Goal: Obtain resource: Download file/media

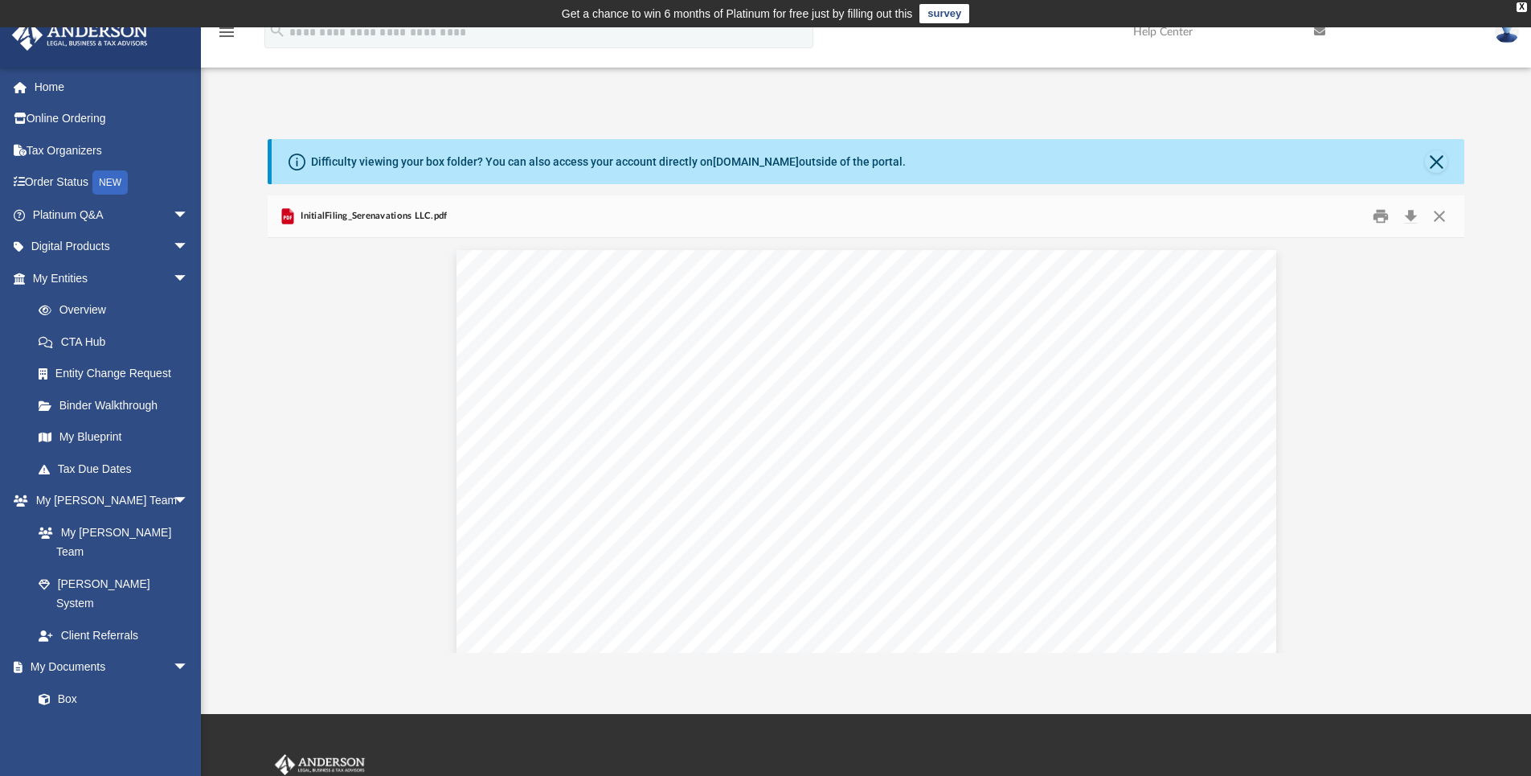
scroll to position [165, 0]
click at [1437, 219] on button "Close" at bounding box center [1439, 216] width 29 height 25
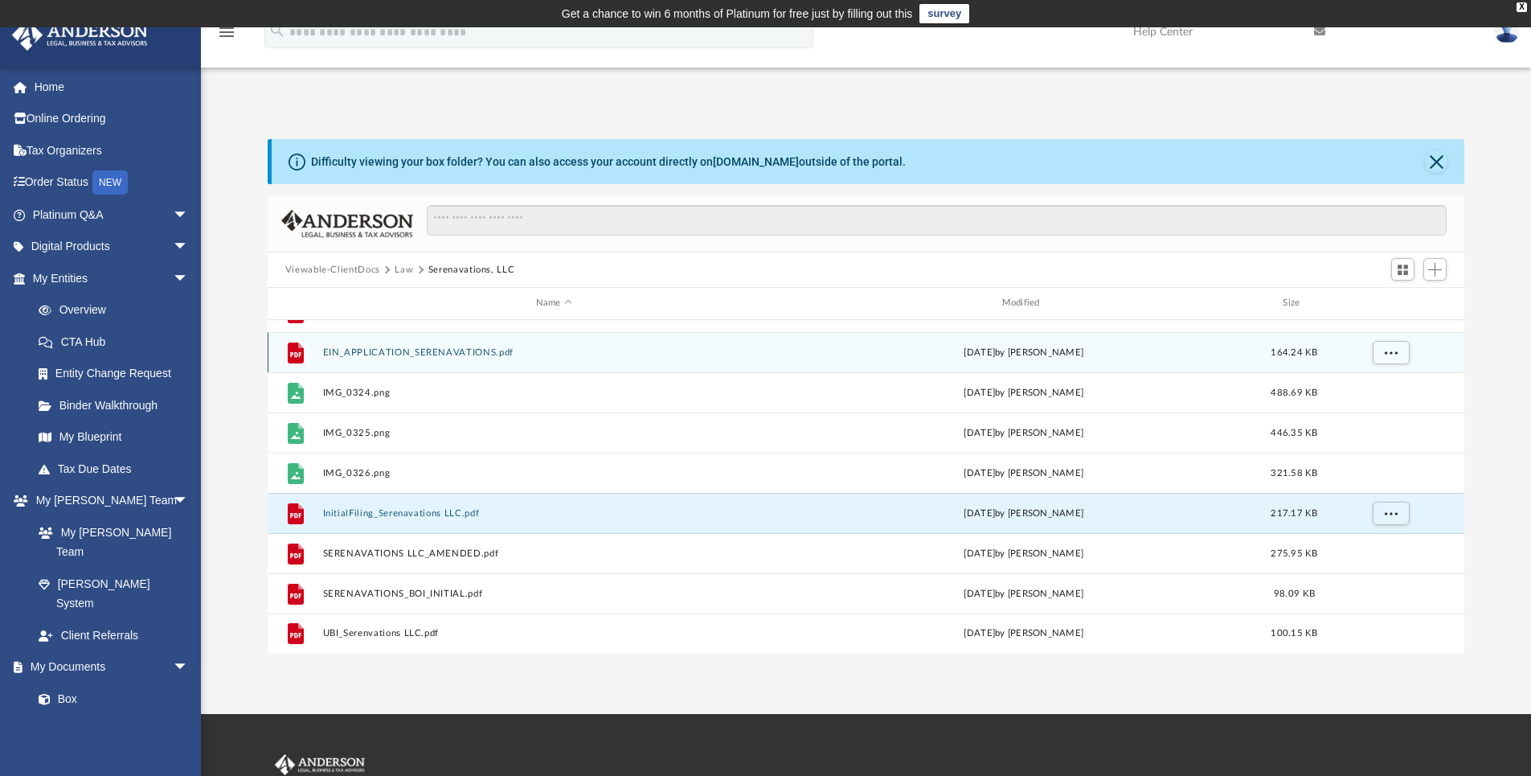
scroll to position [0, 0]
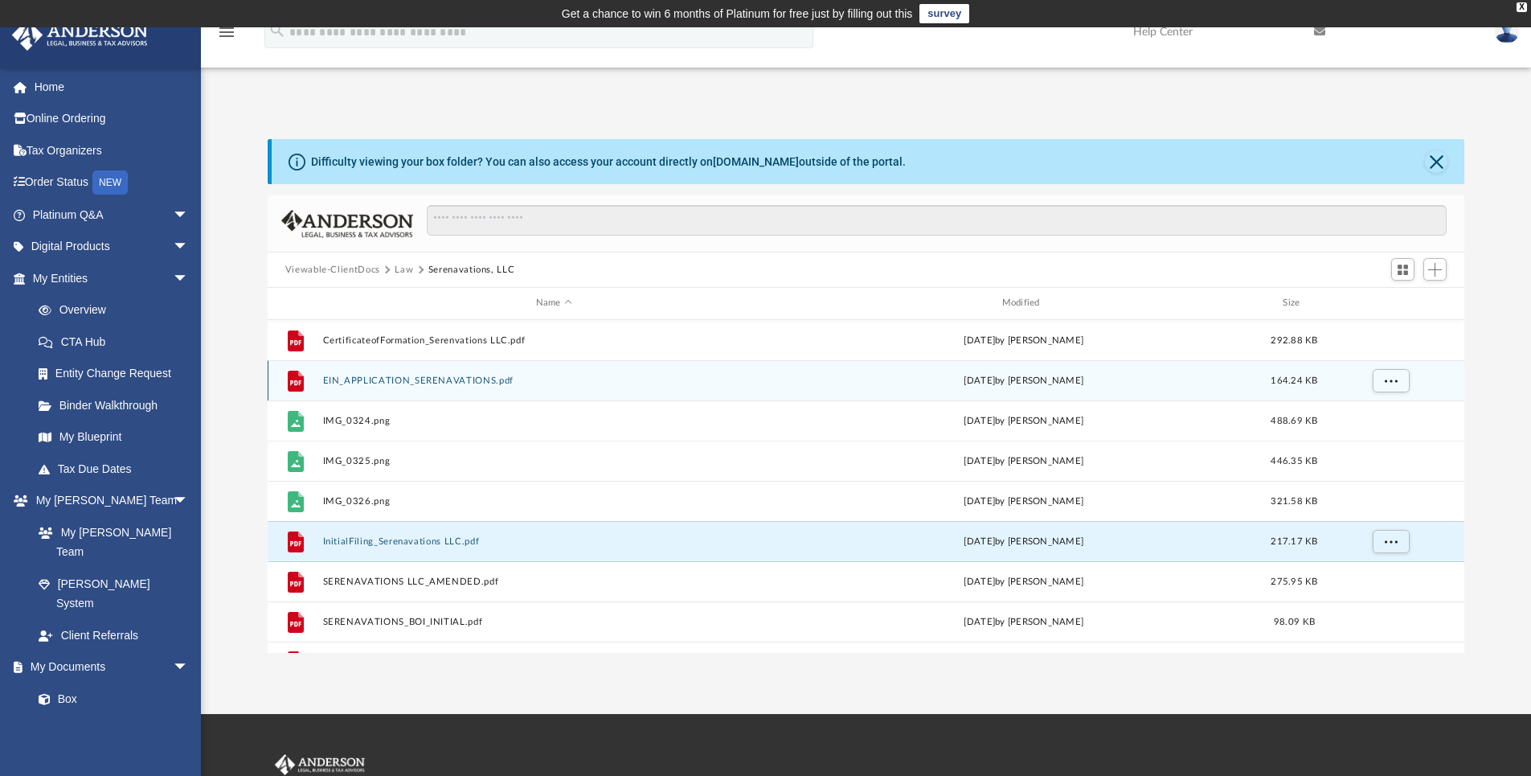
click at [406, 376] on button "EIN_APPLICATION_SERENAVATIONS.pdf" at bounding box center [553, 380] width 463 height 10
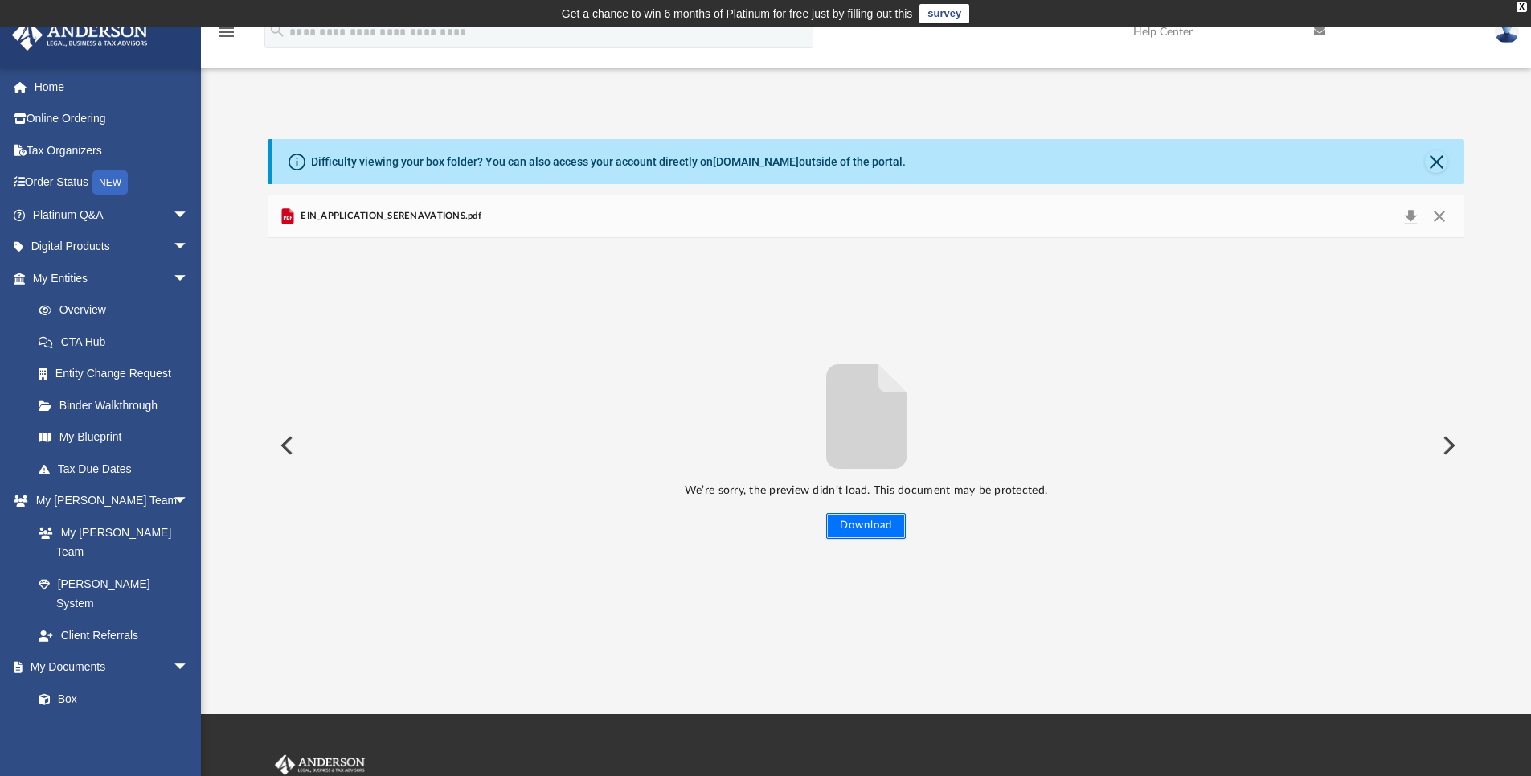
click at [884, 529] on button "Download" at bounding box center [866, 526] width 80 height 26
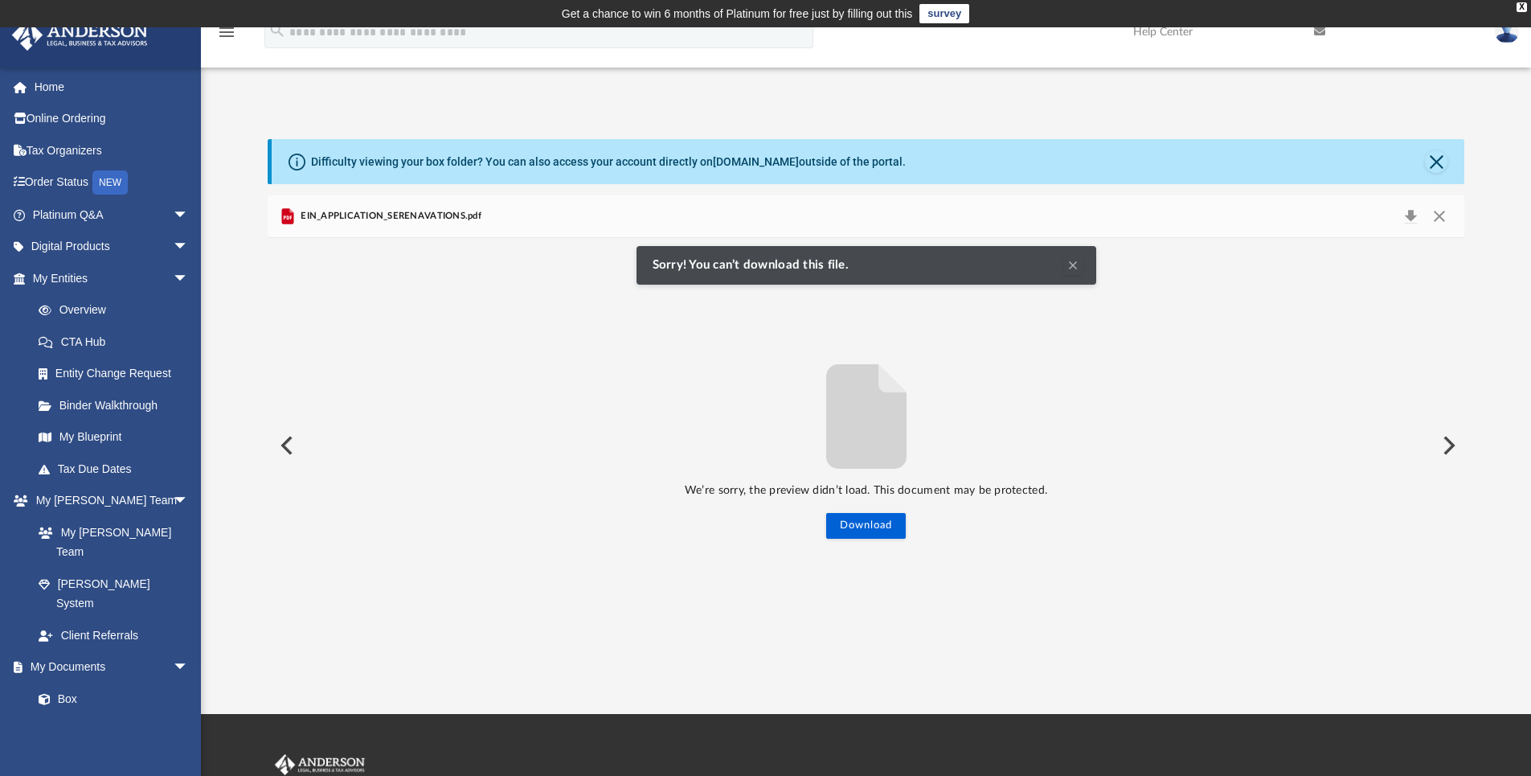
click at [1070, 265] on button "Clear Notification" at bounding box center [1072, 265] width 19 height 19
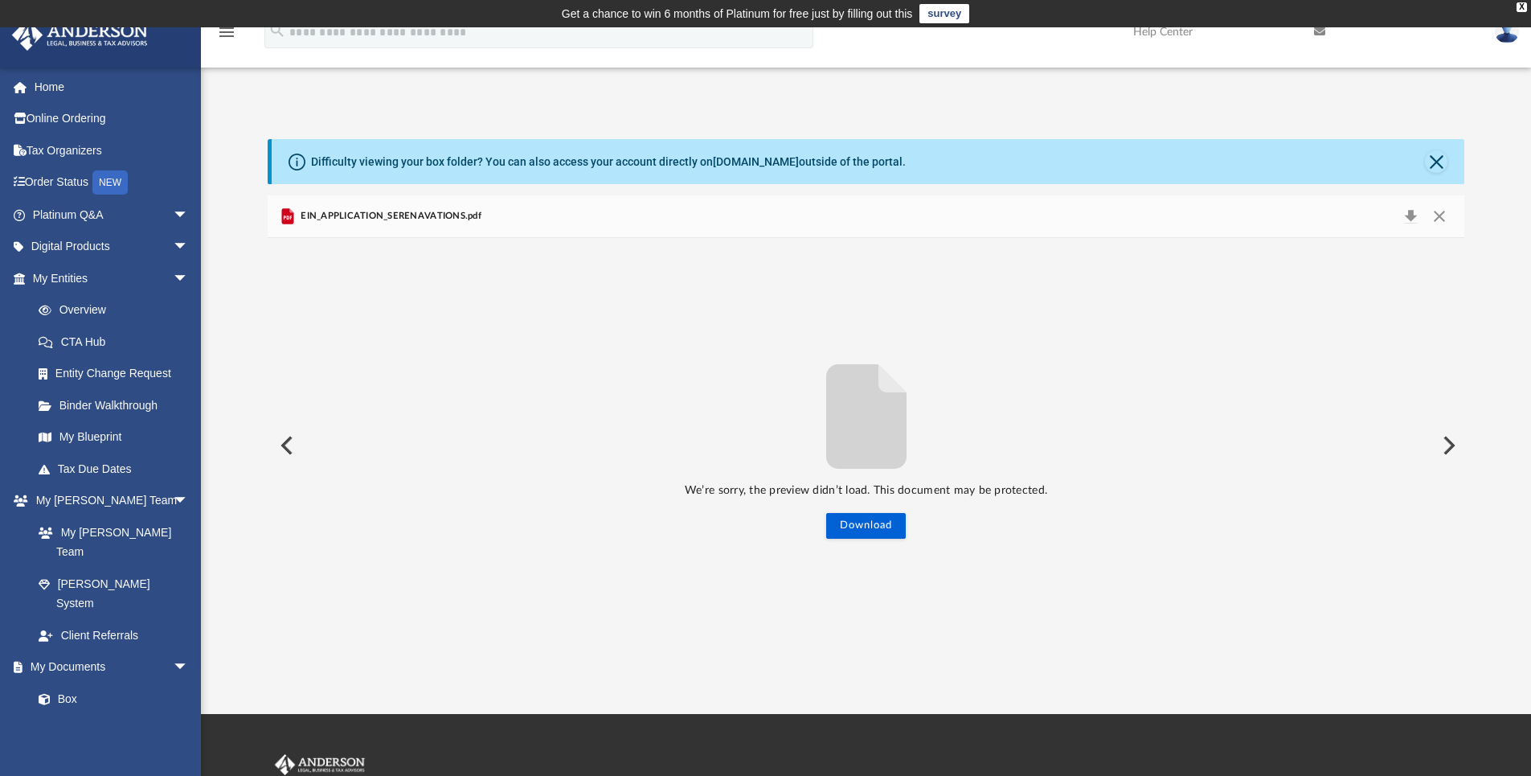
click at [285, 450] on button "Preview" at bounding box center [285, 445] width 35 height 45
click at [285, 450] on div "We’re sorry, the preview didn’t load. This document may be protected. Download" at bounding box center [866, 445] width 1197 height 186
click at [1439, 216] on button "Close" at bounding box center [1439, 216] width 29 height 23
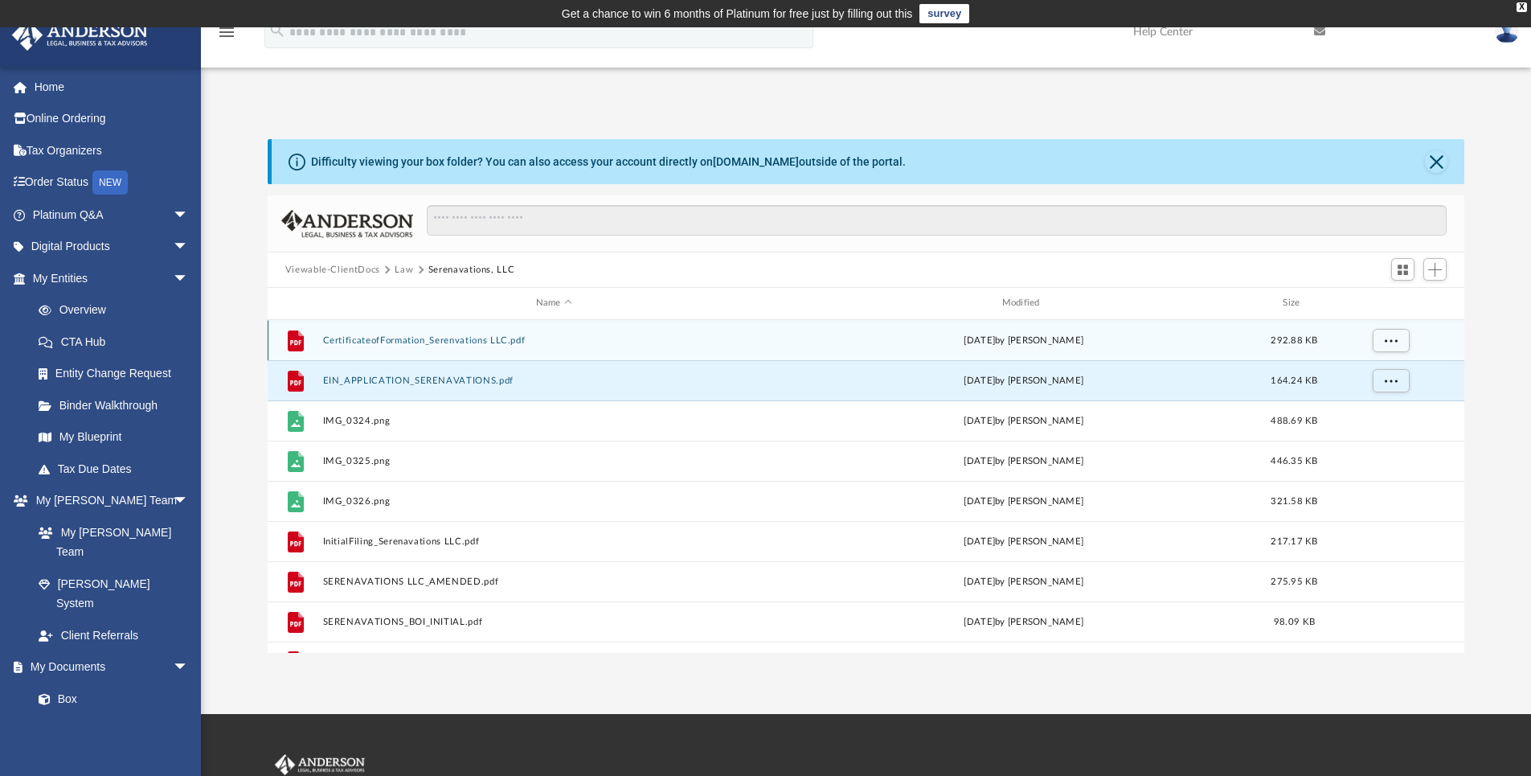
click at [439, 342] on button "CertificateofFormation_Serenvations LLC.pdf" at bounding box center [553, 340] width 463 height 10
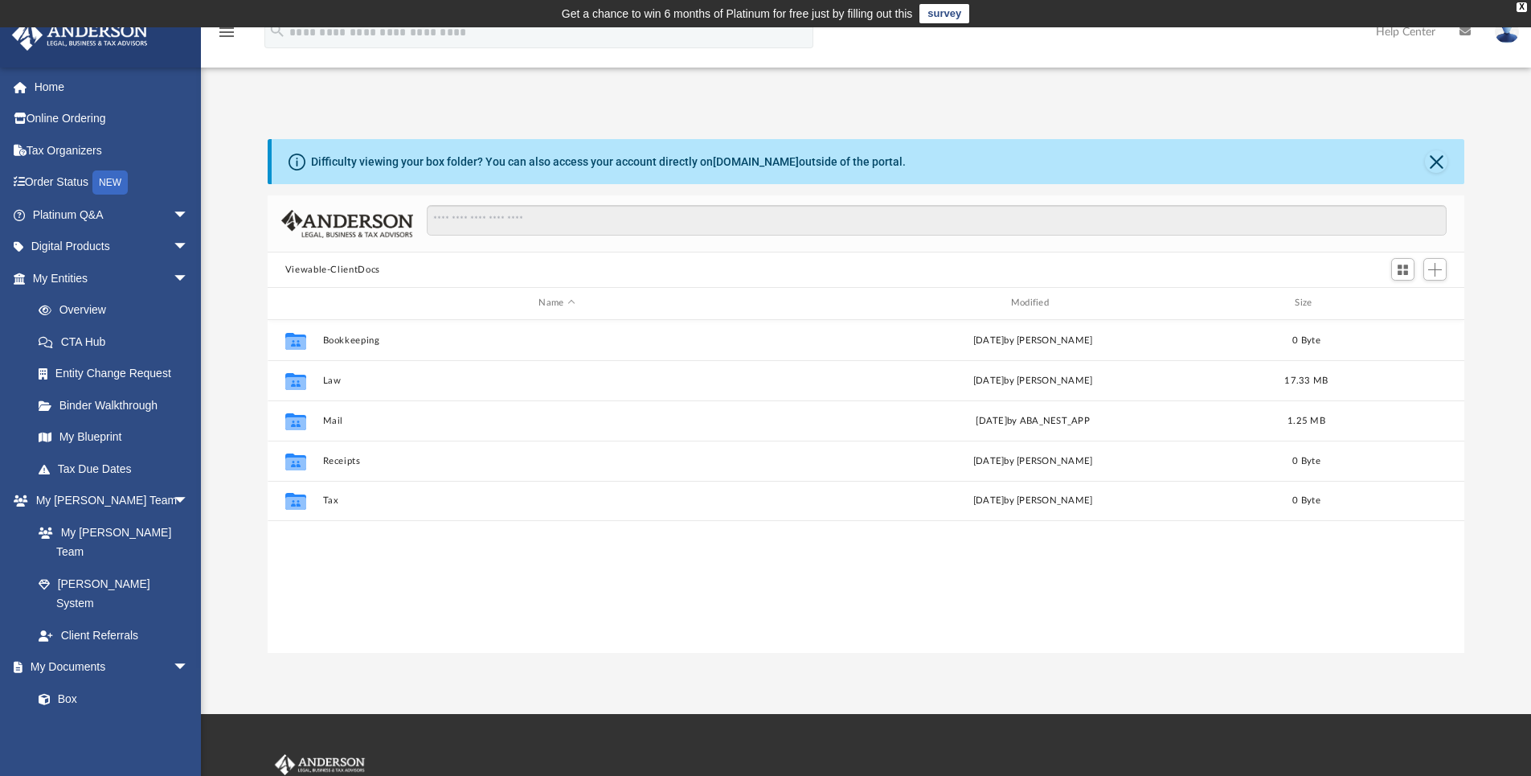
scroll to position [353, 1185]
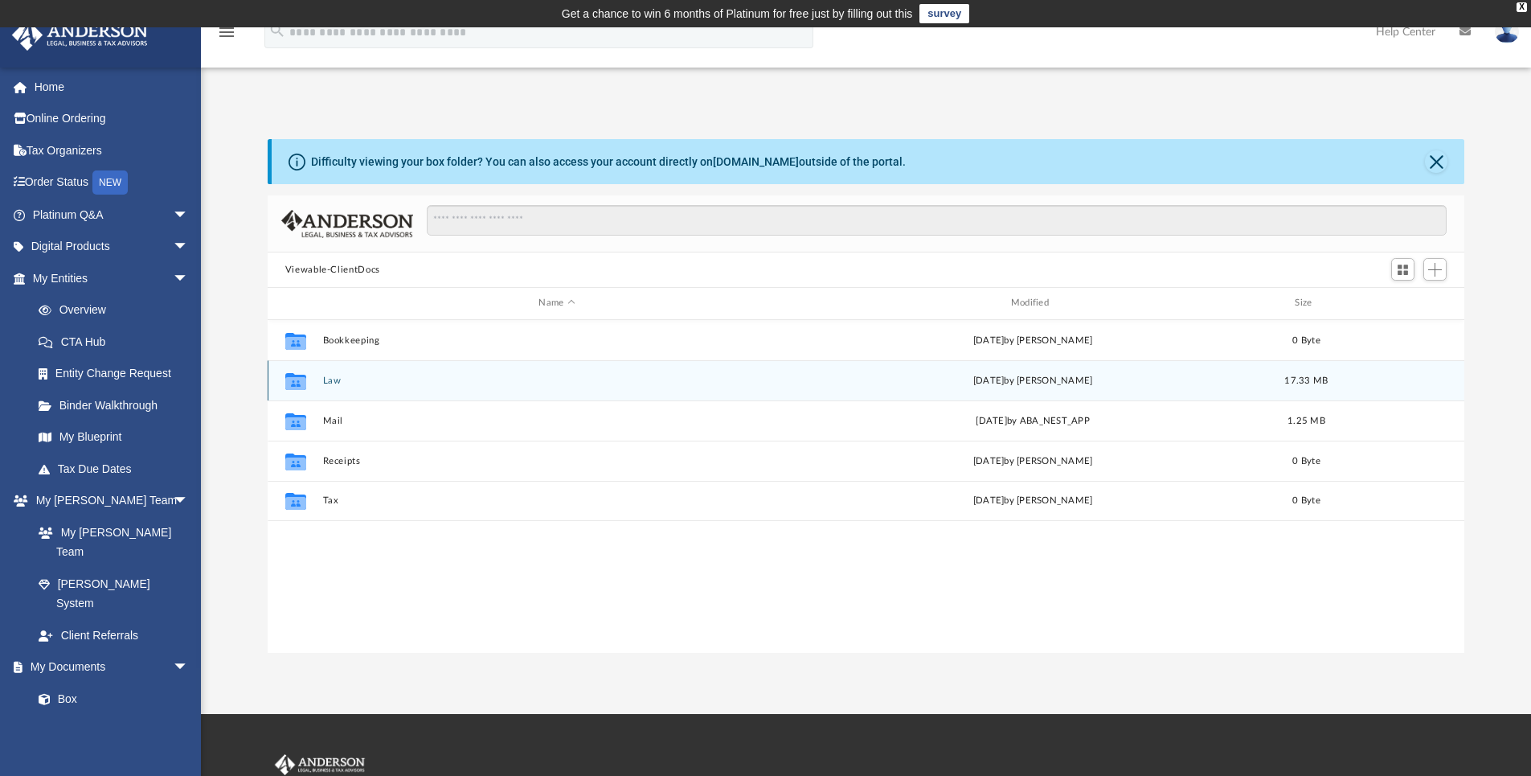
click at [329, 385] on div "Collaborated Folder Law [DATE] by [PERSON_NAME] 17.33 MB" at bounding box center [866, 380] width 1197 height 40
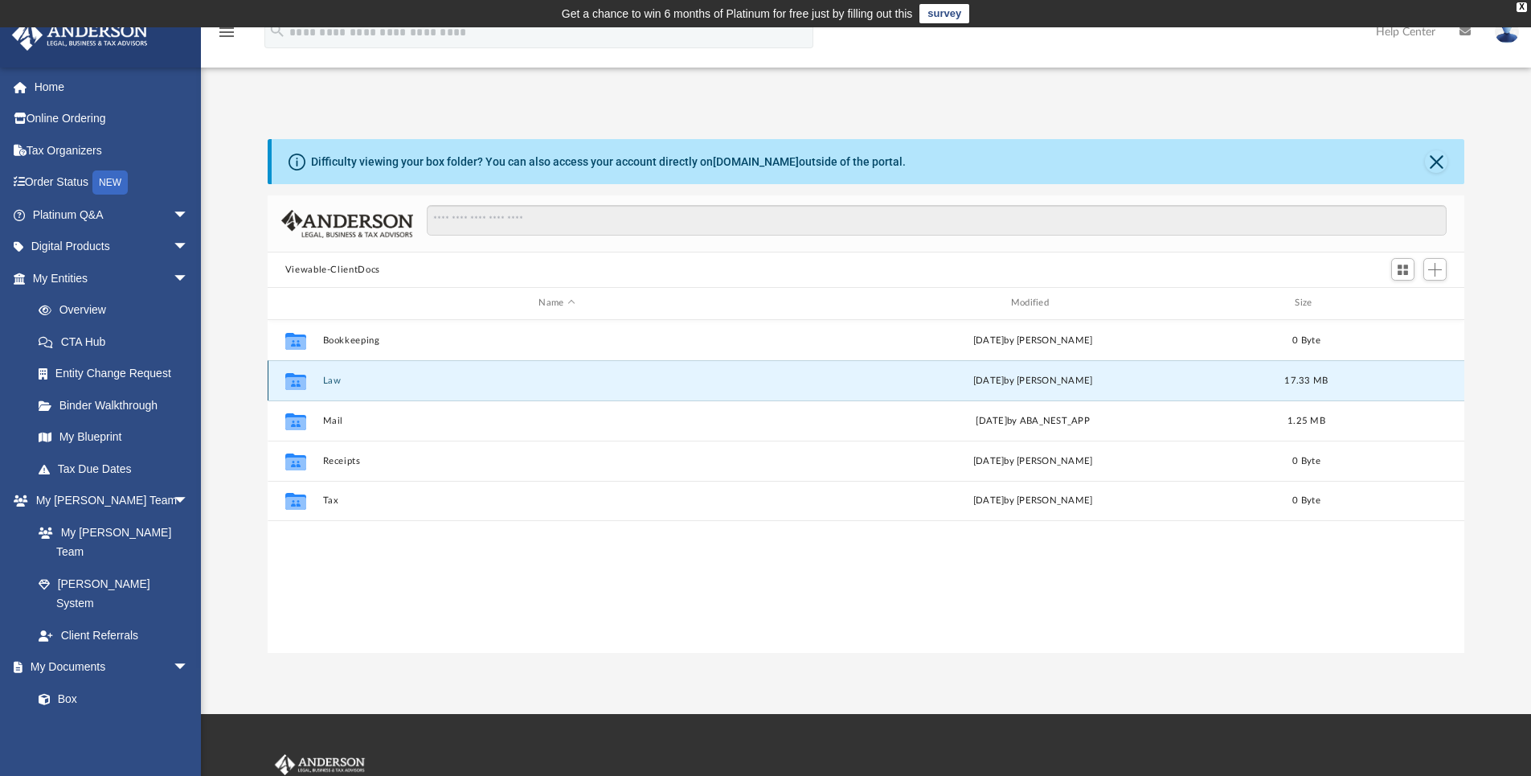
click at [329, 381] on button "Law" at bounding box center [556, 380] width 469 height 10
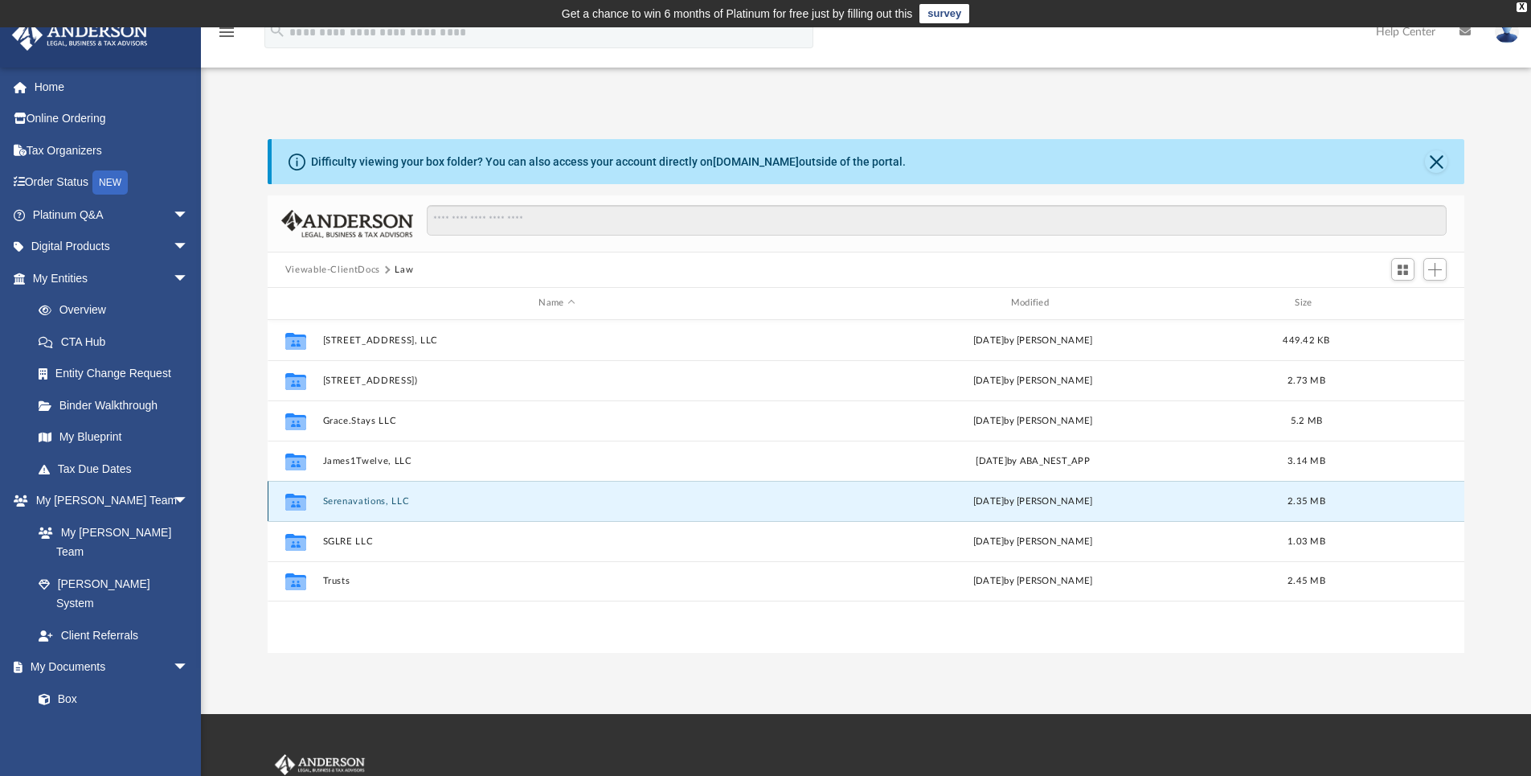
click at [337, 501] on button "Serenavations, LLC" at bounding box center [556, 501] width 469 height 10
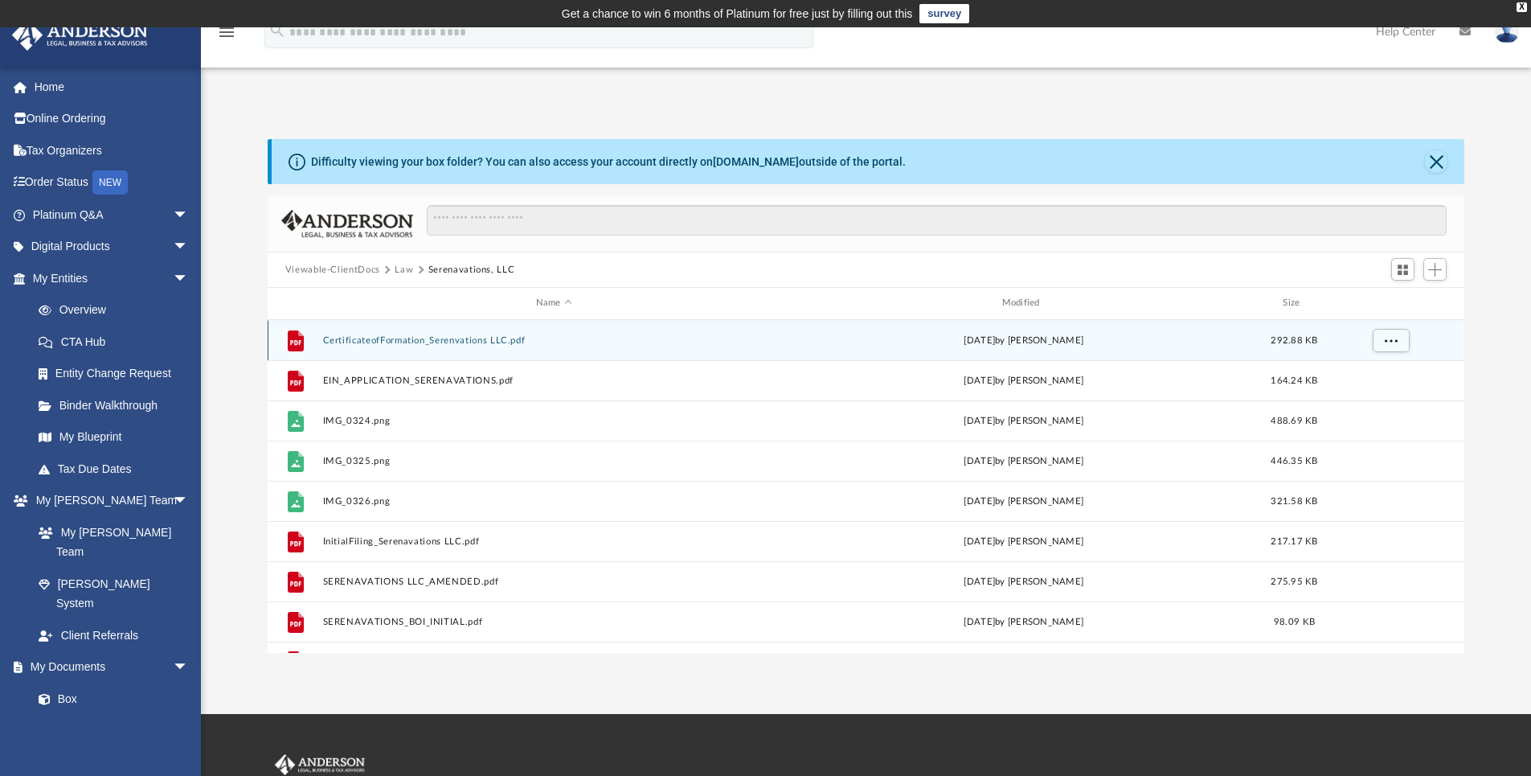
click at [452, 338] on button "CertificateofFormation_Serenvations LLC.pdf" at bounding box center [553, 340] width 463 height 10
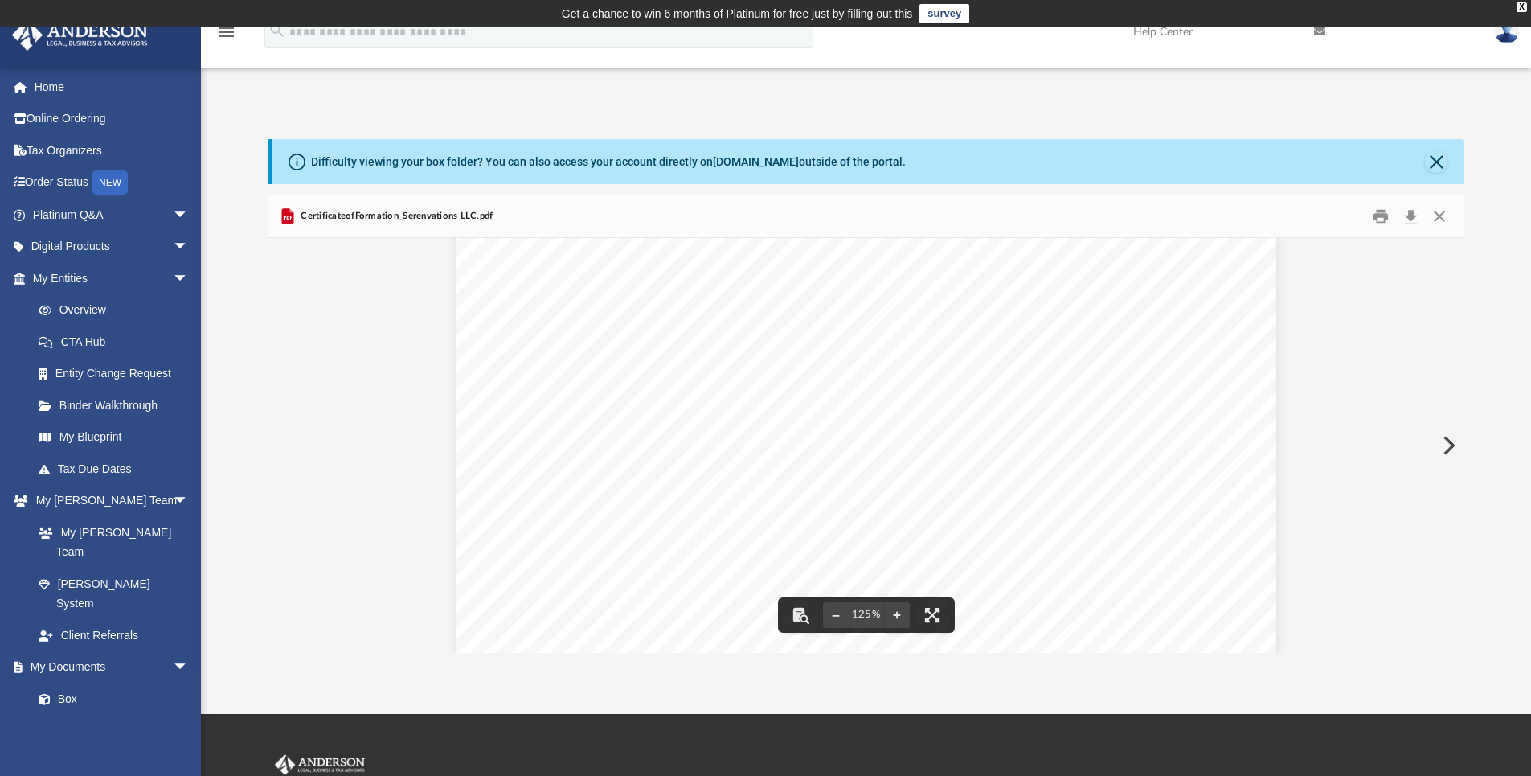
scroll to position [408, 0]
click at [394, 407] on div "Effective Date: [DATE] UBI Number: 605 665 050 I, [PERSON_NAME] , Secretary of …" at bounding box center [866, 371] width 1197 height 1083
click at [1443, 442] on button "Preview" at bounding box center [1447, 445] width 35 height 45
click at [1450, 445] on button "Preview" at bounding box center [1447, 445] width 35 height 45
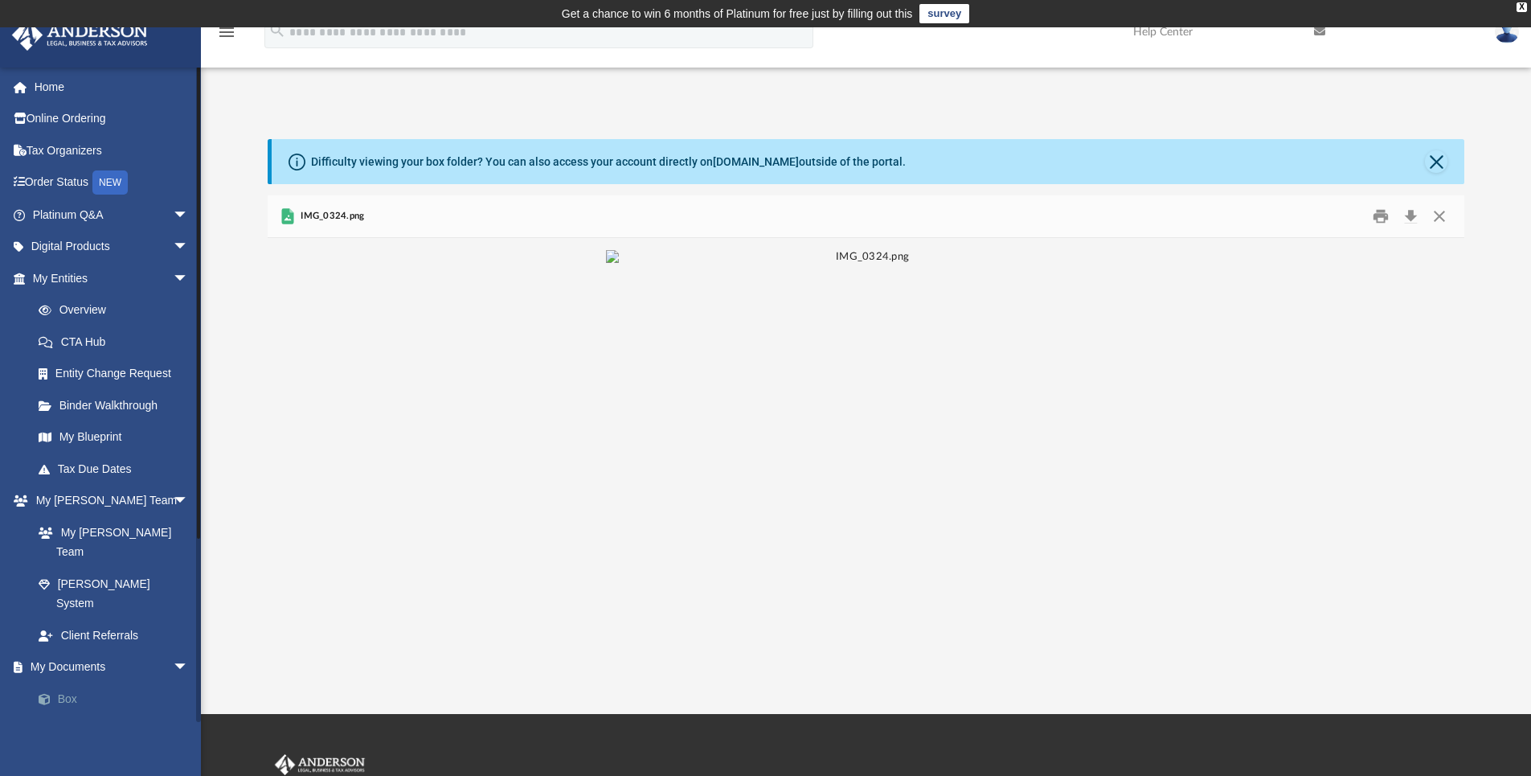
click at [65, 682] on link "Box" at bounding box center [118, 698] width 190 height 32
click at [63, 682] on link "Box" at bounding box center [118, 698] width 190 height 32
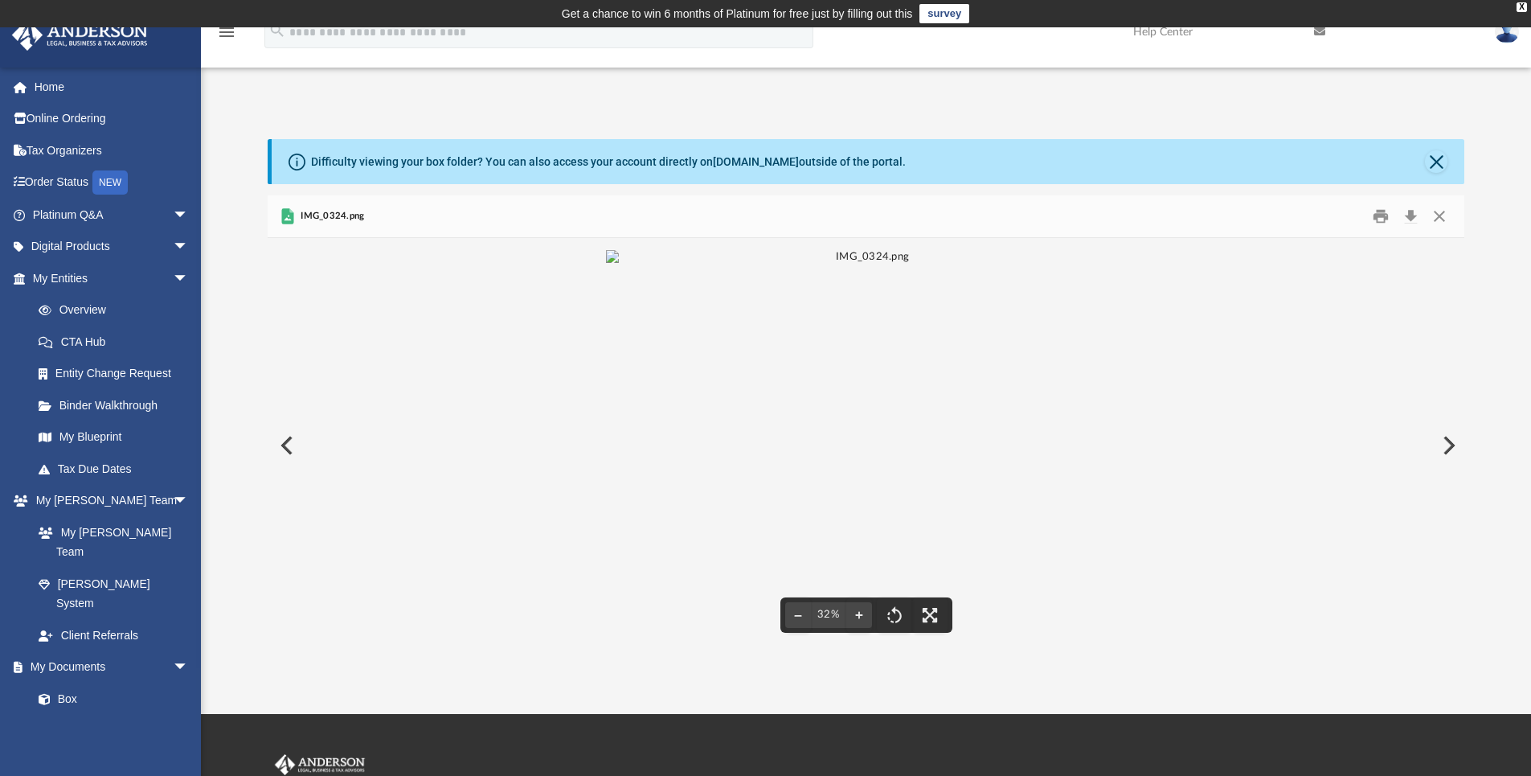
click at [287, 445] on button "Preview" at bounding box center [285, 445] width 35 height 45
click at [1438, 215] on button "Close" at bounding box center [1439, 216] width 29 height 25
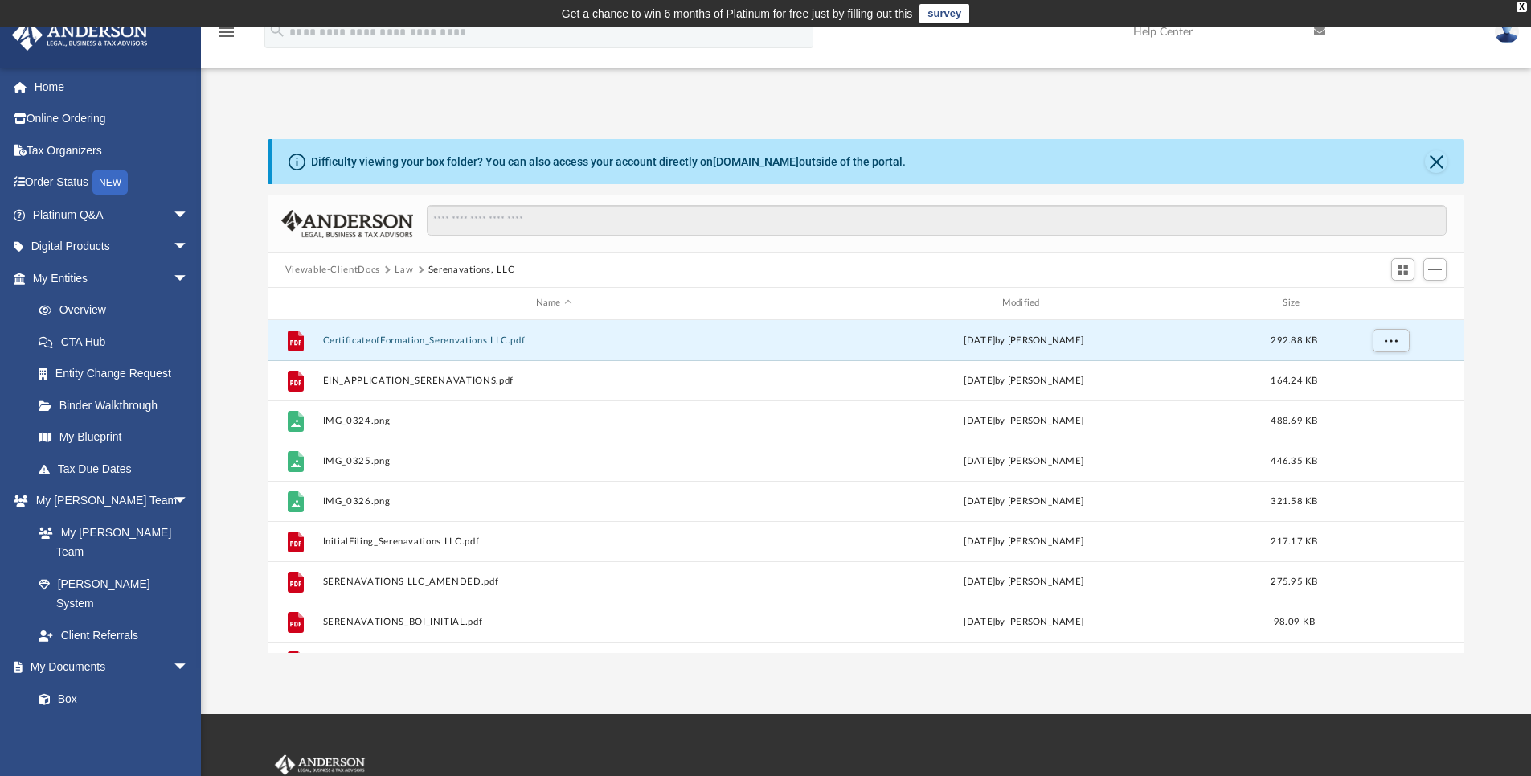
click at [403, 265] on button "Law" at bounding box center [404, 270] width 18 height 14
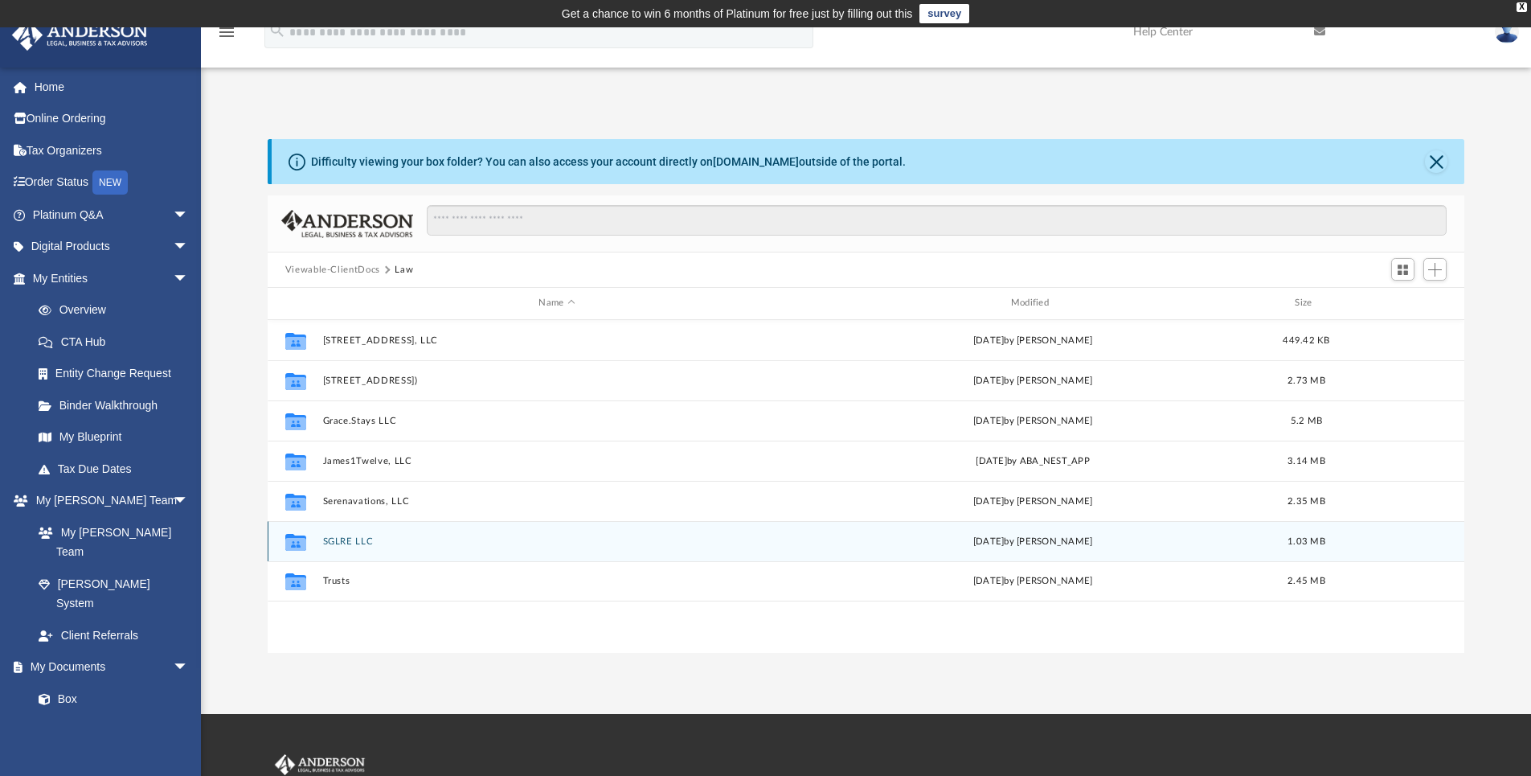
click at [351, 530] on div "Collaborated Folder SGLRE LLC [DATE] by [PERSON_NAME] 1.03 MB" at bounding box center [866, 541] width 1197 height 40
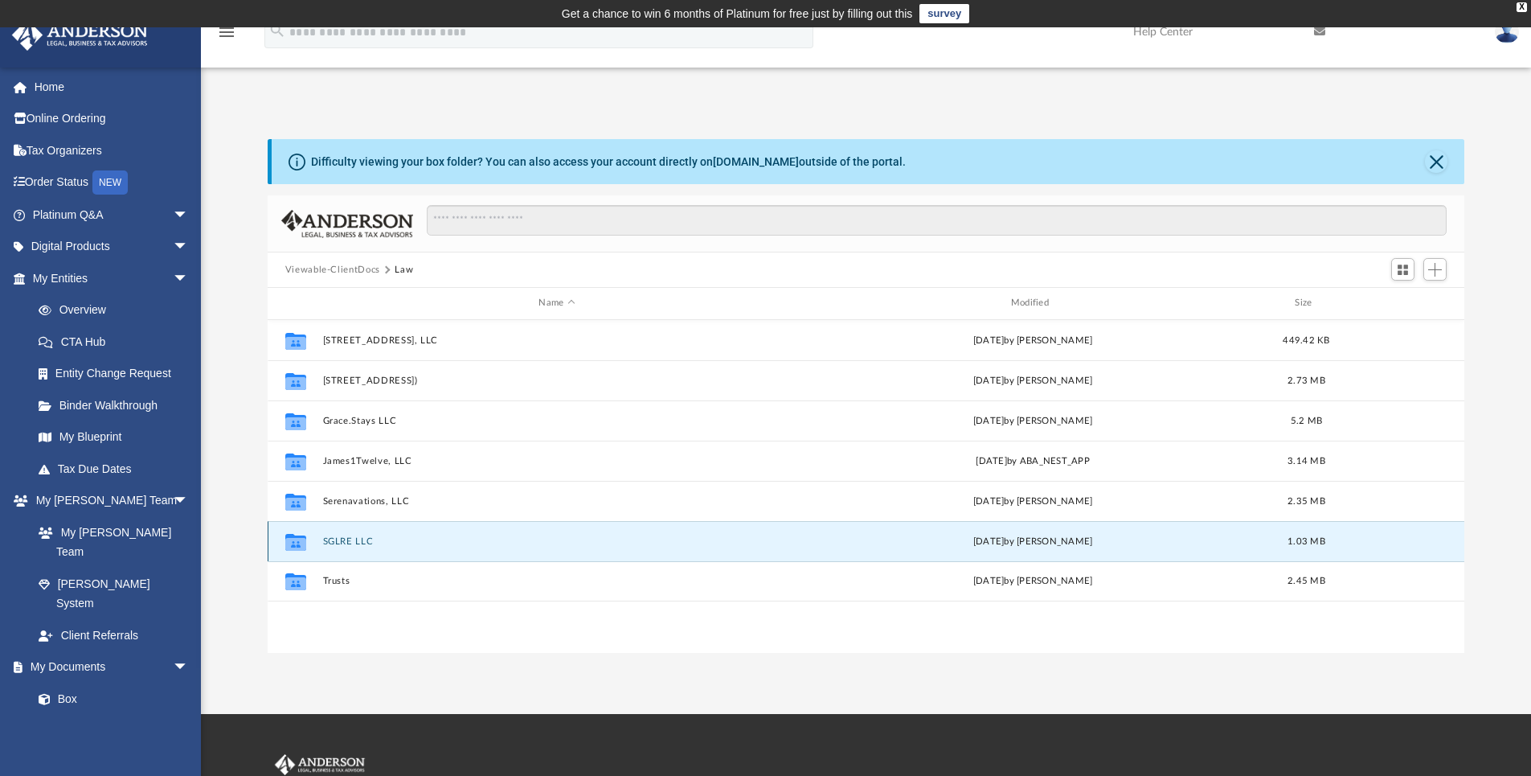
click at [351, 534] on div "Collaborated Folder SGLRE LLC [DATE] by [PERSON_NAME] 1.03 MB" at bounding box center [866, 541] width 1197 height 40
click at [351, 542] on button "SGLRE LLC" at bounding box center [556, 541] width 469 height 10
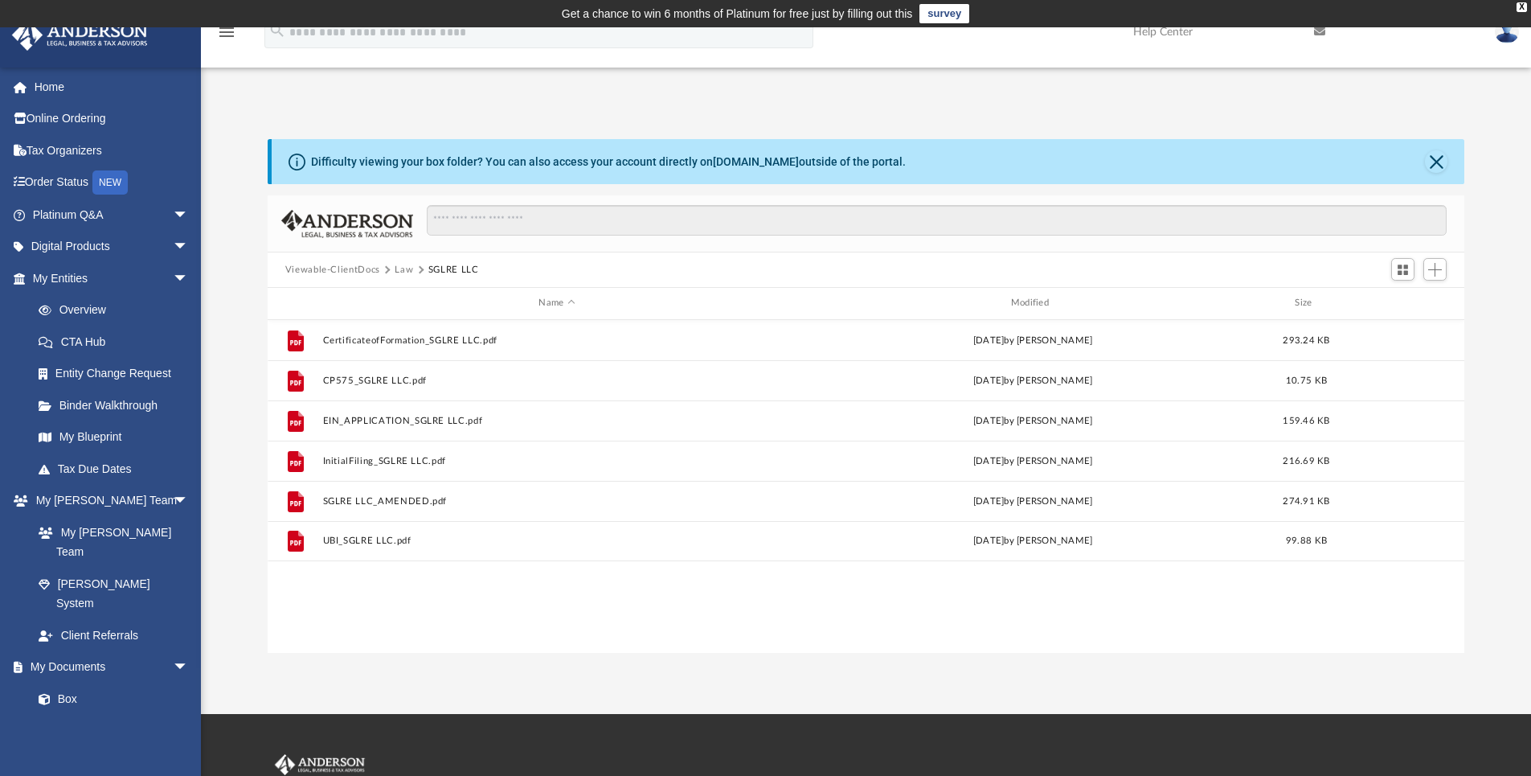
click at [410, 258] on div "Viewable-ClientDocs Law SGLRE LLC" at bounding box center [866, 269] width 1197 height 35
click at [408, 265] on button "Law" at bounding box center [404, 270] width 18 height 14
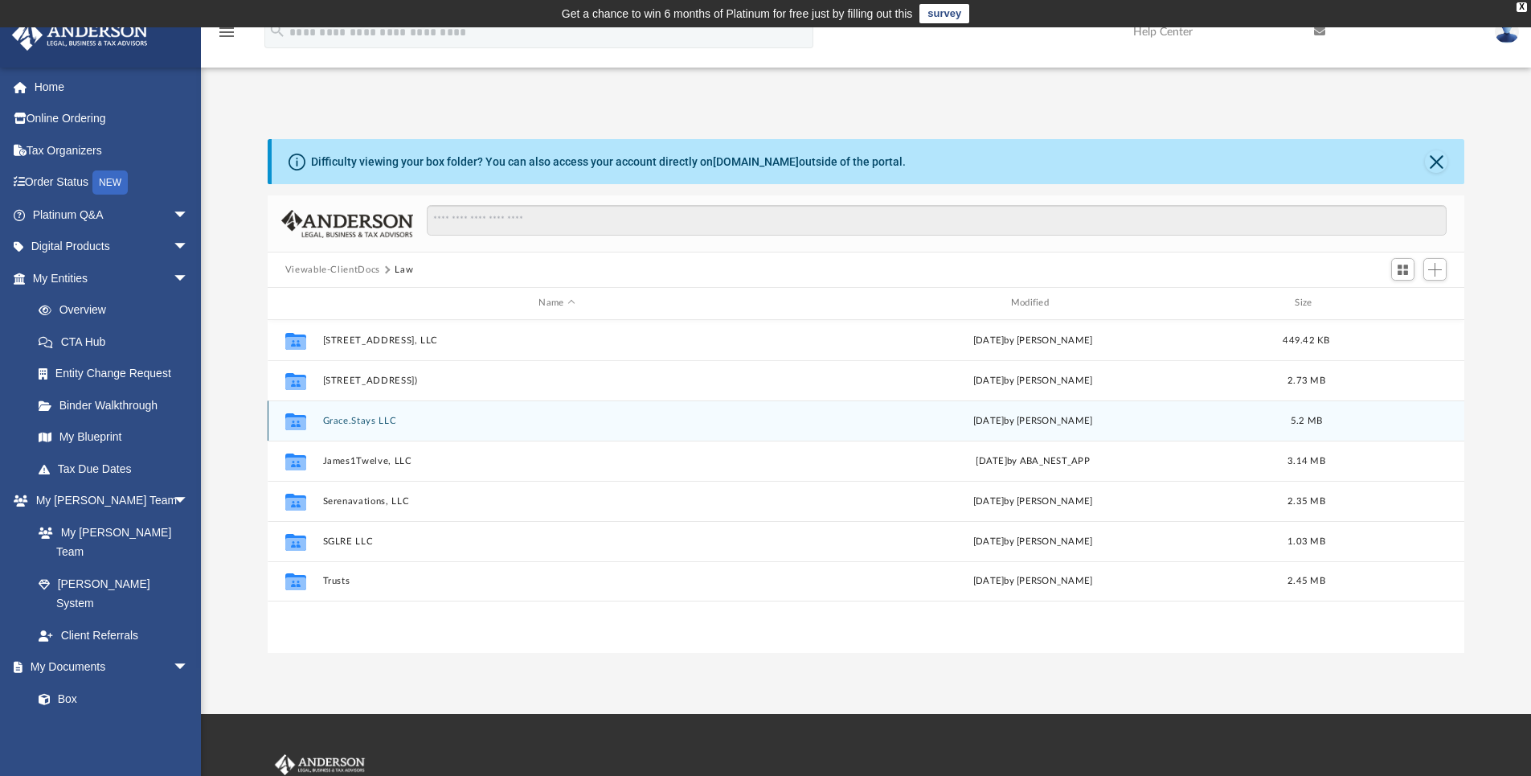
click at [345, 411] on div "Collaborated Folder Grace.Stays LLC [DATE] by [PERSON_NAME] 5.2 MB" at bounding box center [866, 420] width 1197 height 40
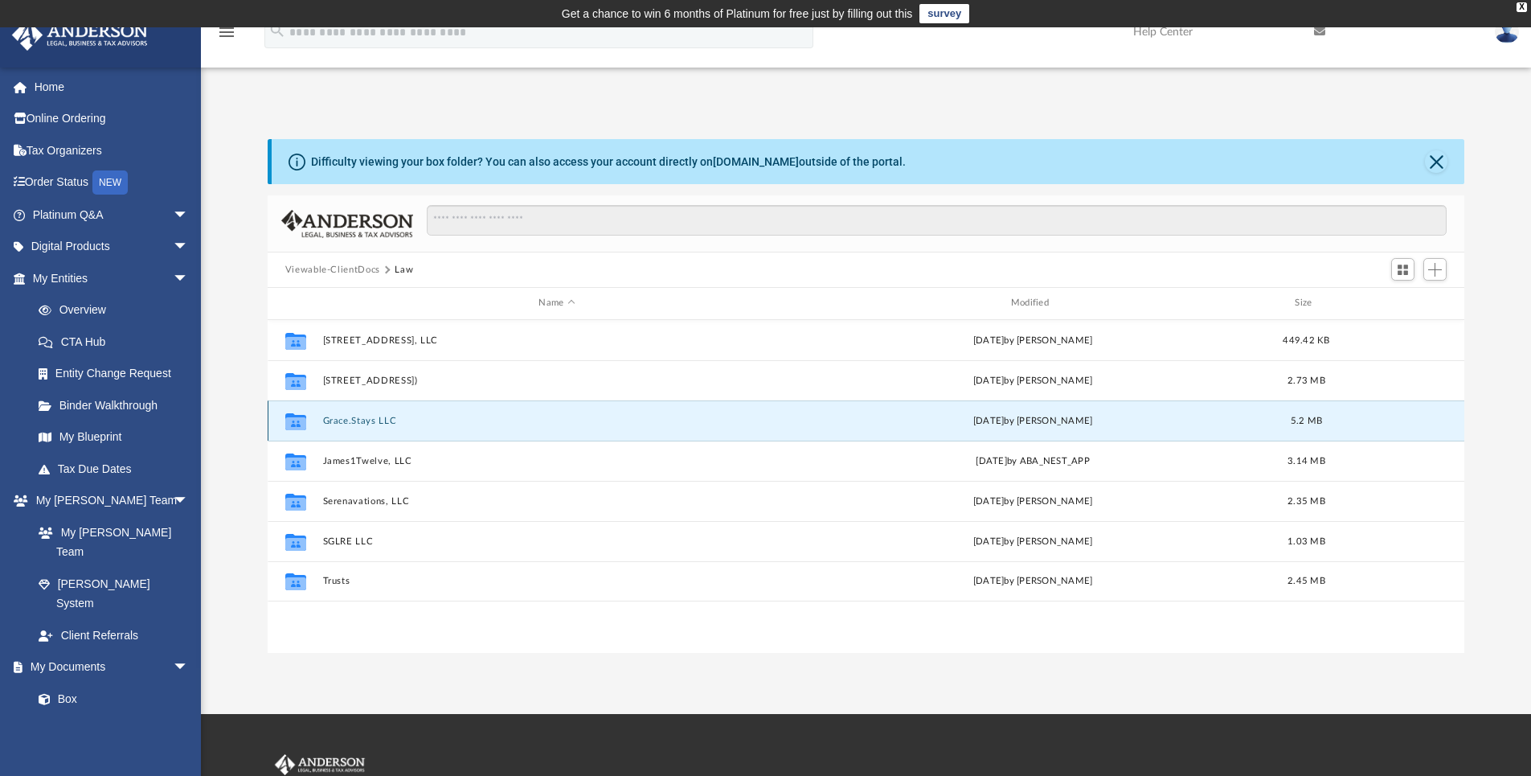
click at [344, 421] on button "Grace.Stays LLC" at bounding box center [556, 420] width 469 height 10
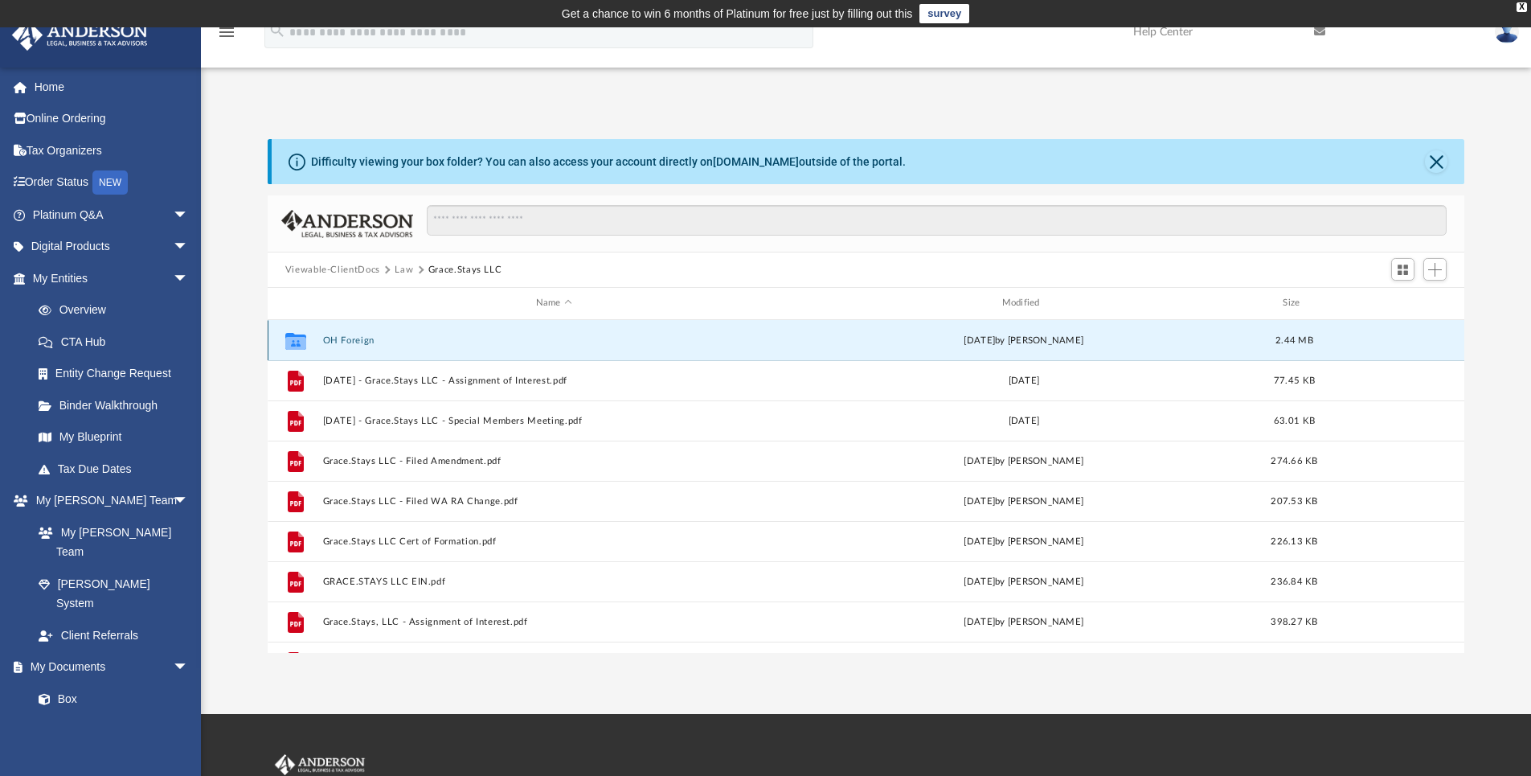
click at [353, 343] on button "OH Foreign" at bounding box center [553, 340] width 463 height 10
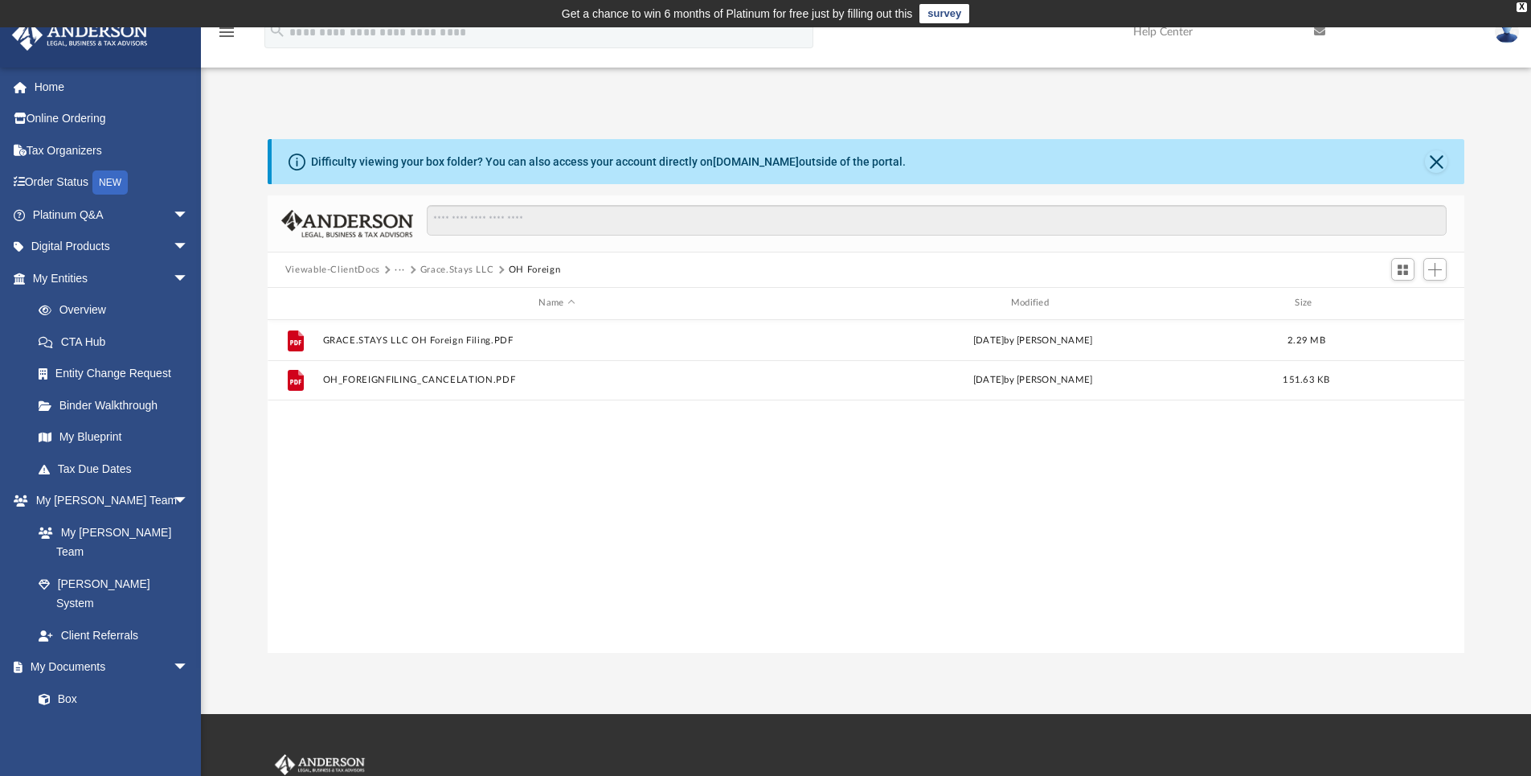
click at [453, 265] on button "Grace.Stays LLC" at bounding box center [457, 270] width 74 height 14
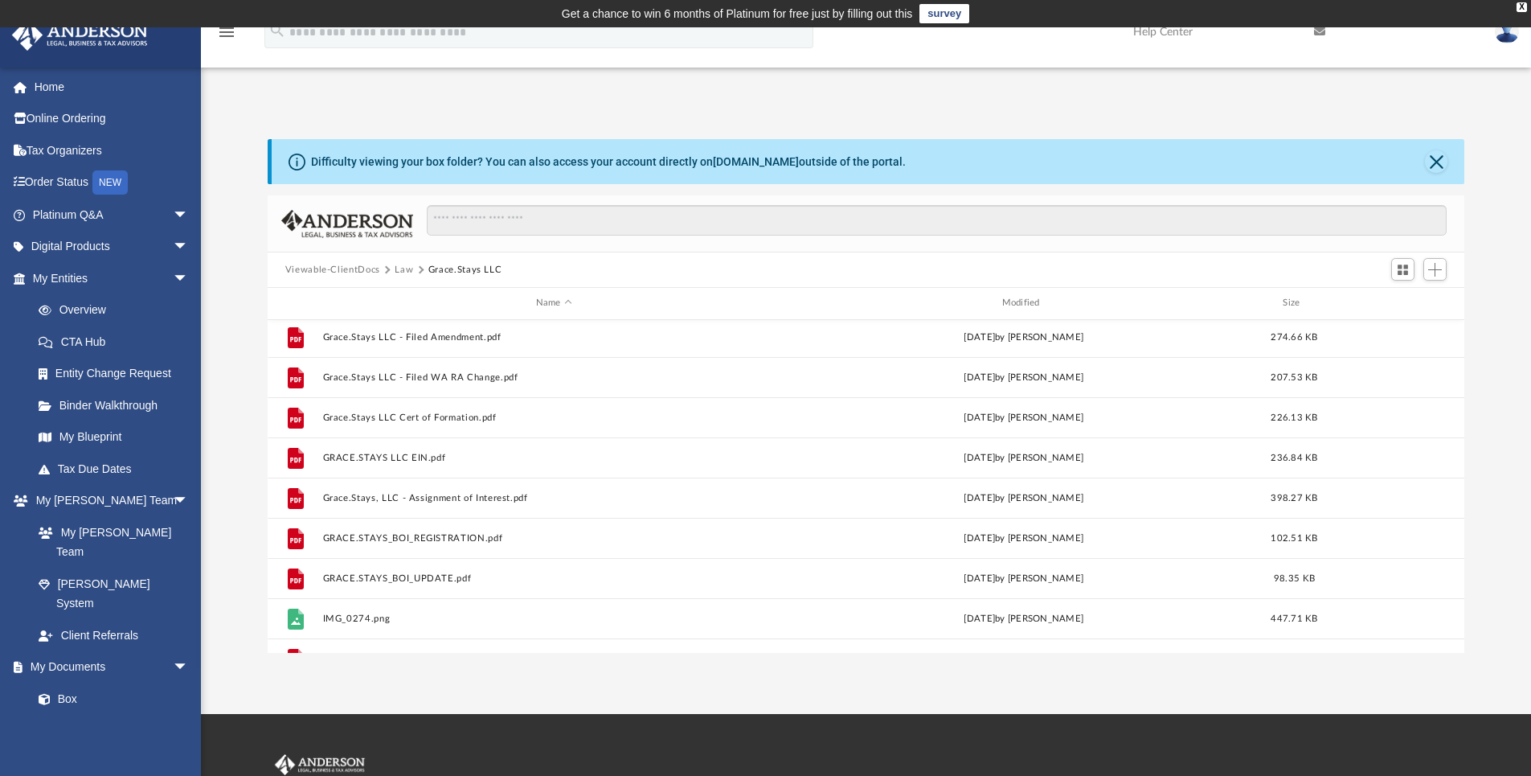
scroll to position [122, 0]
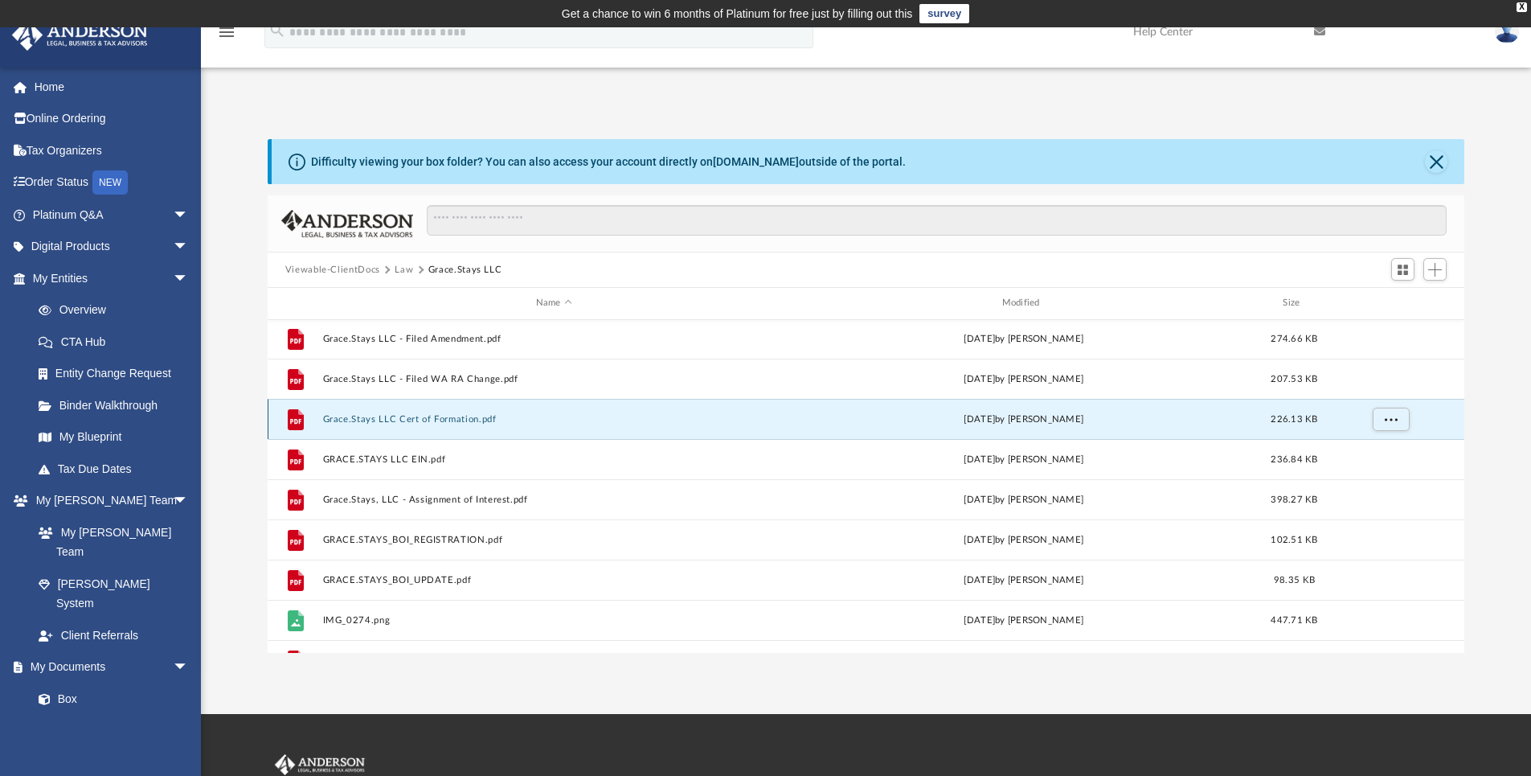
click at [409, 415] on button "Grace.Stays LLC Cert of Formation.pdf" at bounding box center [553, 419] width 463 height 10
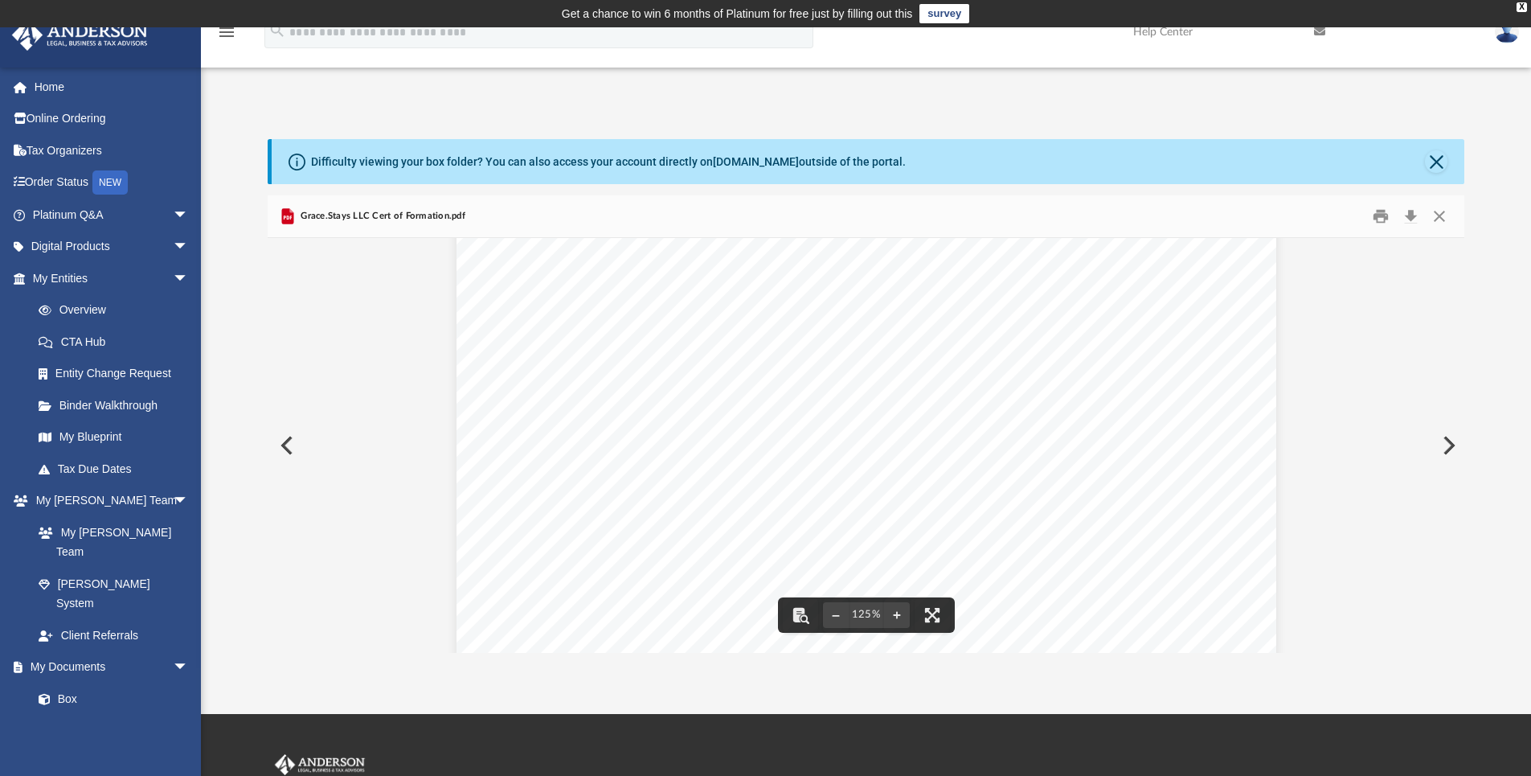
scroll to position [469, 0]
